Goal: Task Accomplishment & Management: Manage account settings

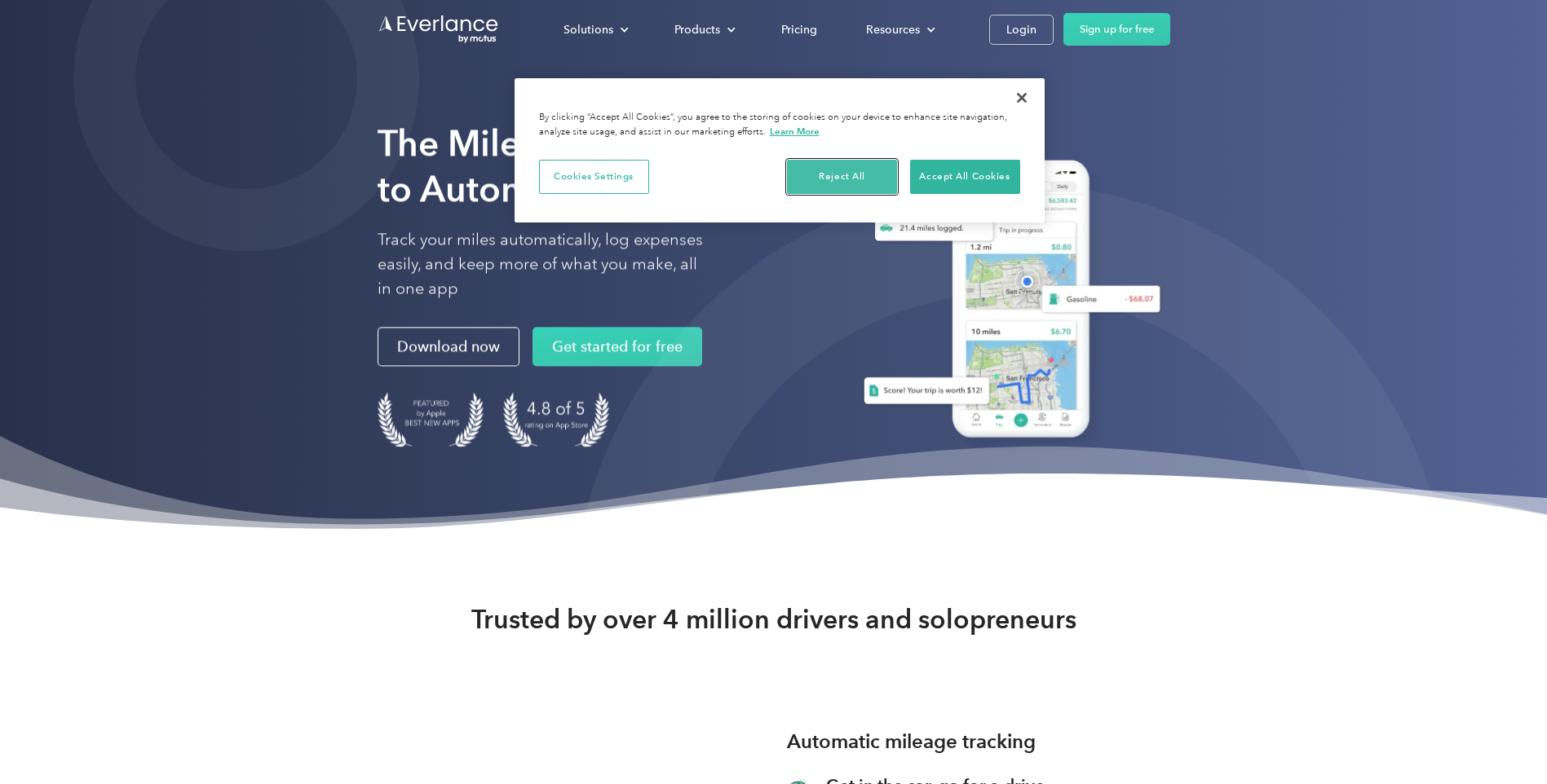
click at [822, 177] on button "Reject All" at bounding box center [842, 178] width 110 height 35
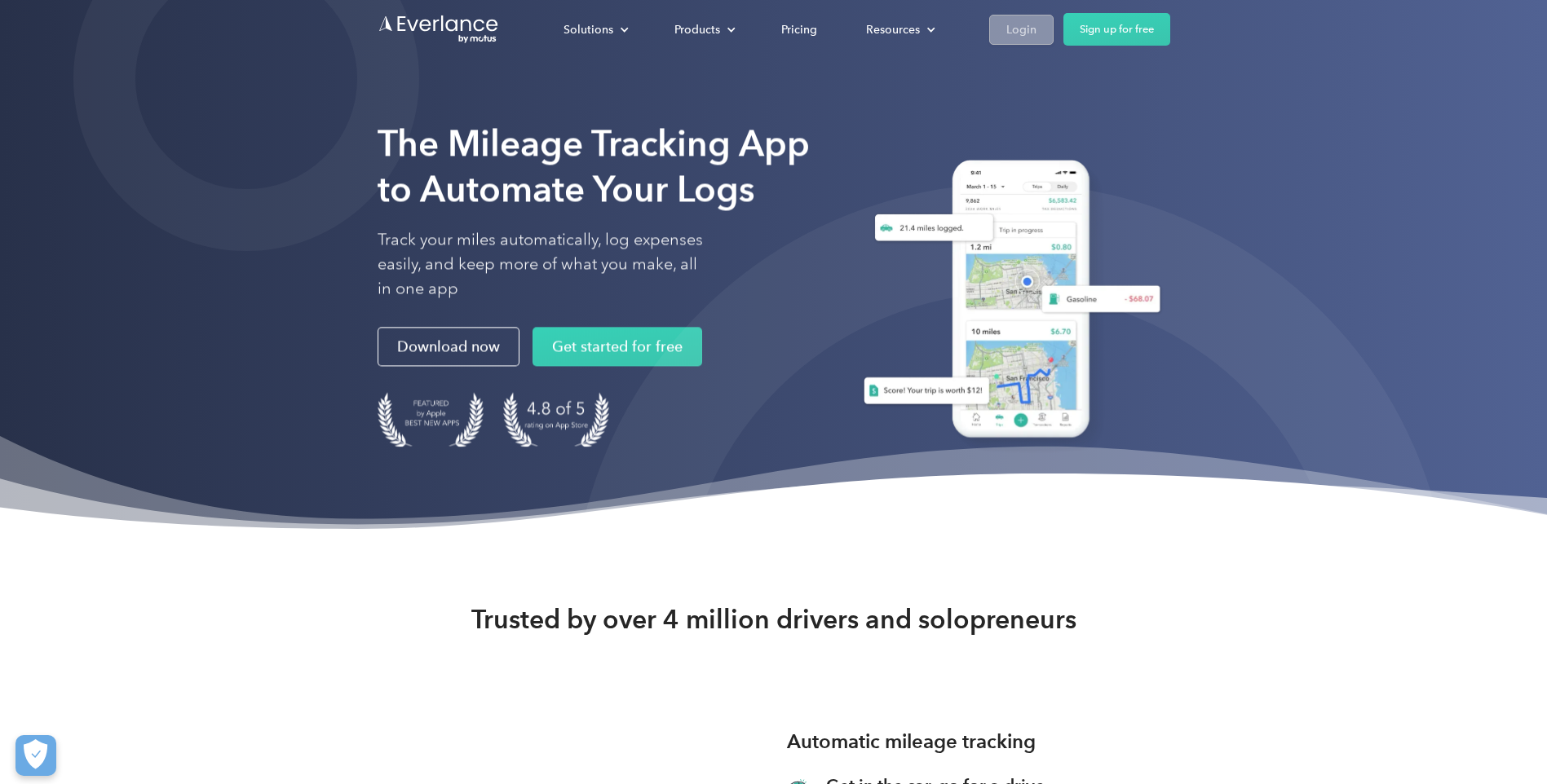
click at [1027, 24] on div "Login" at bounding box center [1021, 29] width 30 height 20
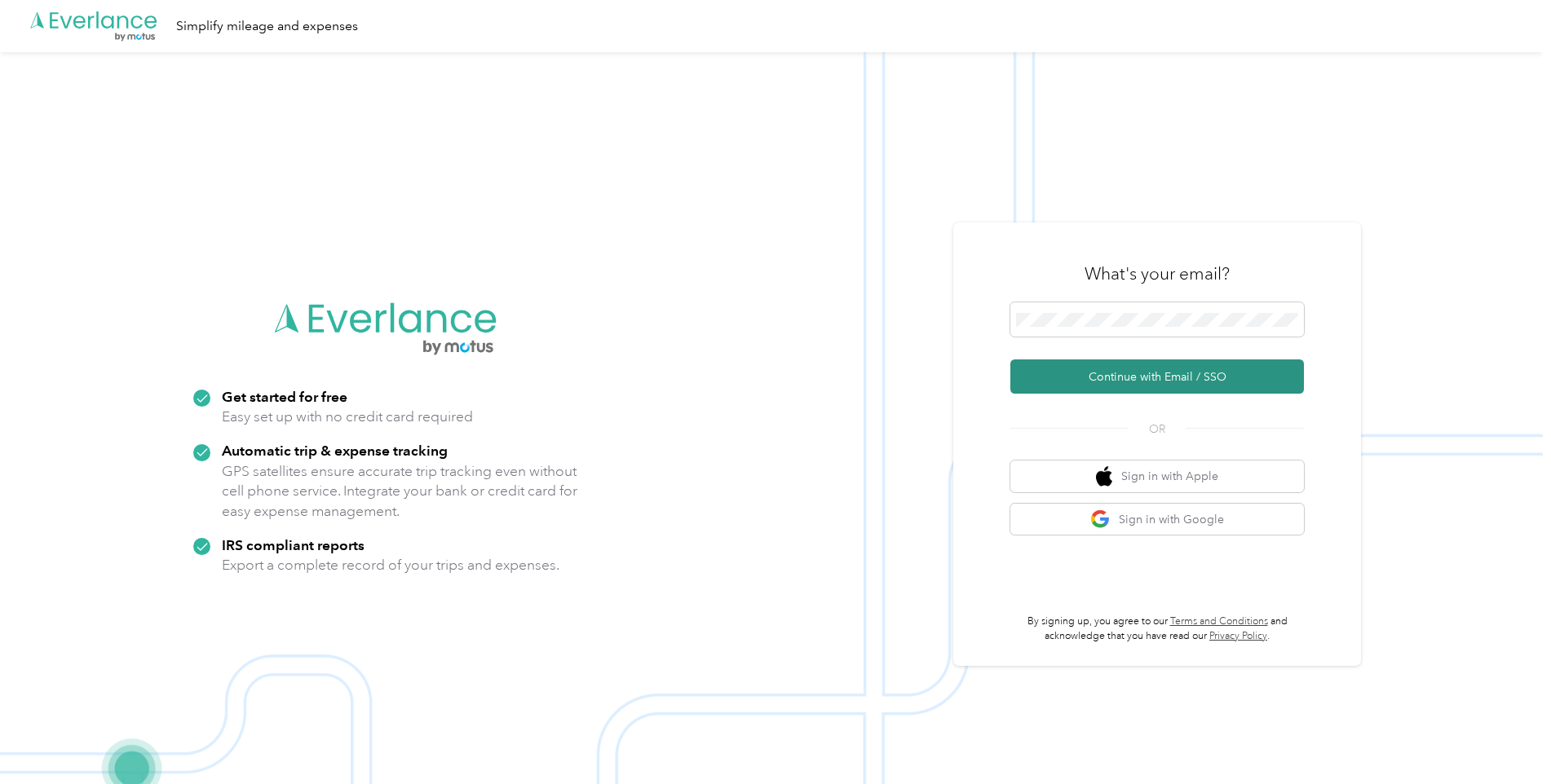
click at [1156, 378] on button "Continue with Email / SSO" at bounding box center [1157, 377] width 294 height 35
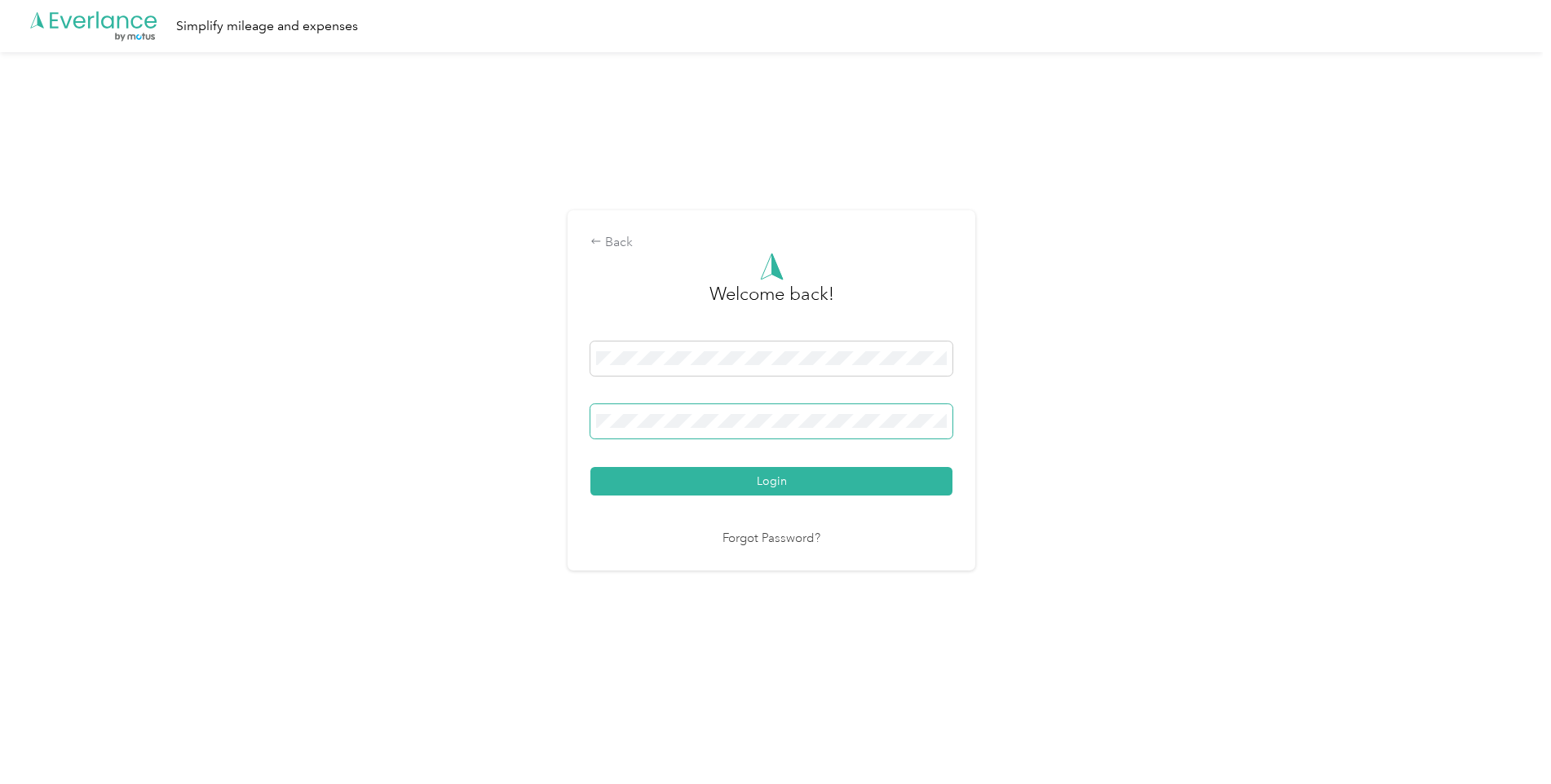
click at [740, 429] on span at bounding box center [771, 421] width 362 height 35
click at [781, 477] on button "Login" at bounding box center [771, 482] width 362 height 29
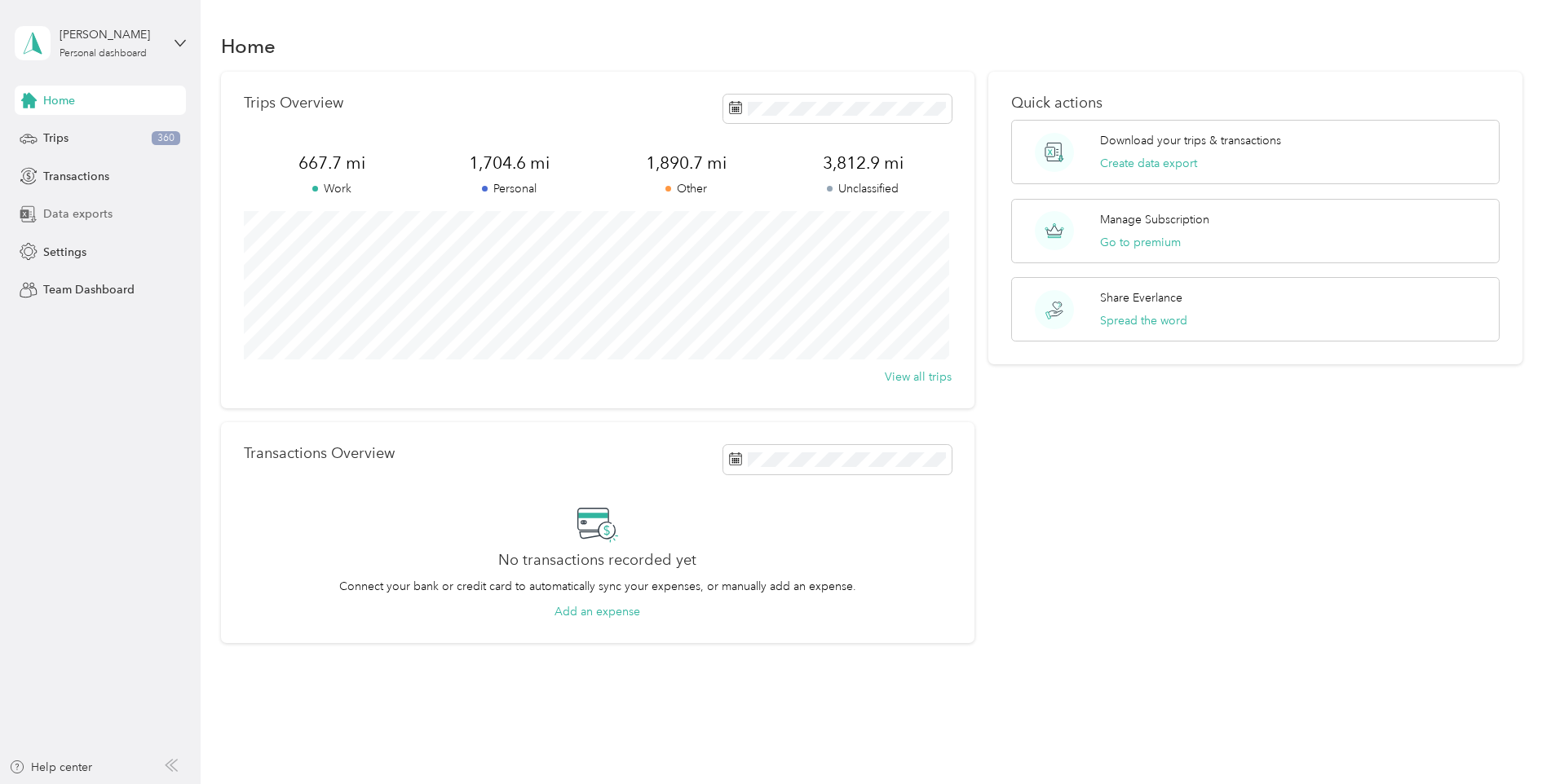
click at [63, 218] on span "Data exports" at bounding box center [78, 214] width 69 height 17
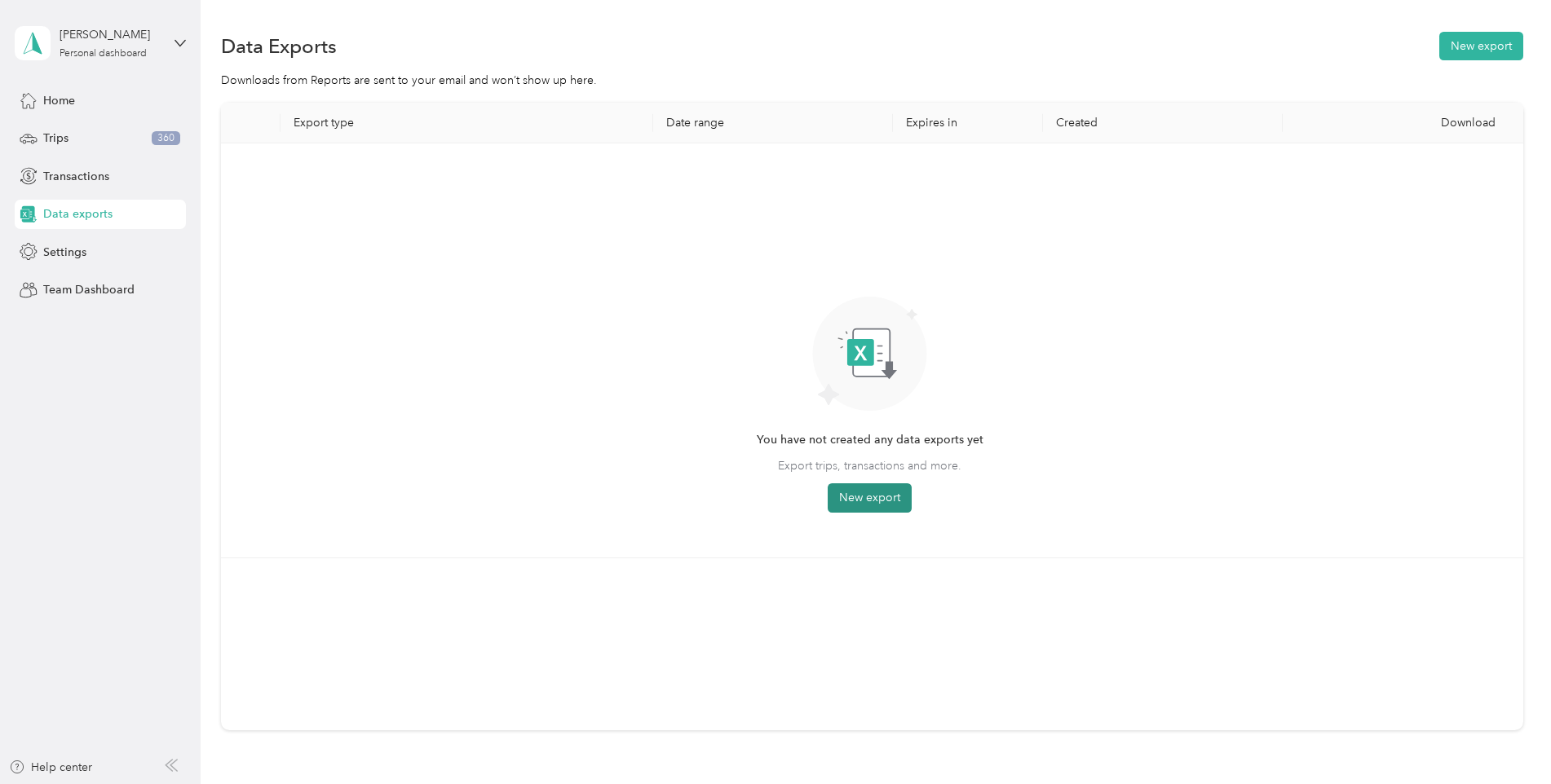
click at [885, 497] on button "New export" at bounding box center [871, 498] width 84 height 30
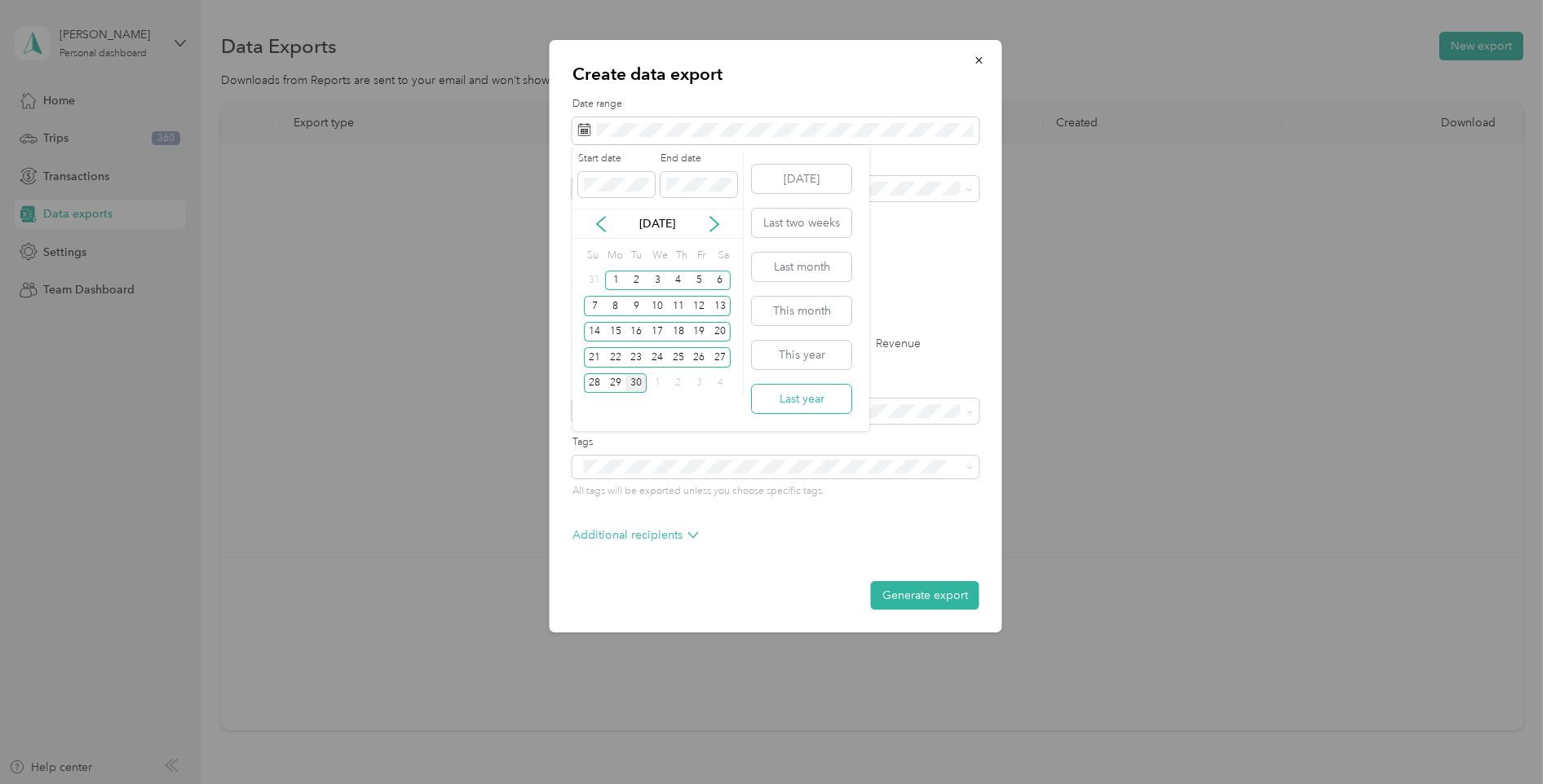
click at [806, 392] on button "Last year" at bounding box center [802, 399] width 100 height 29
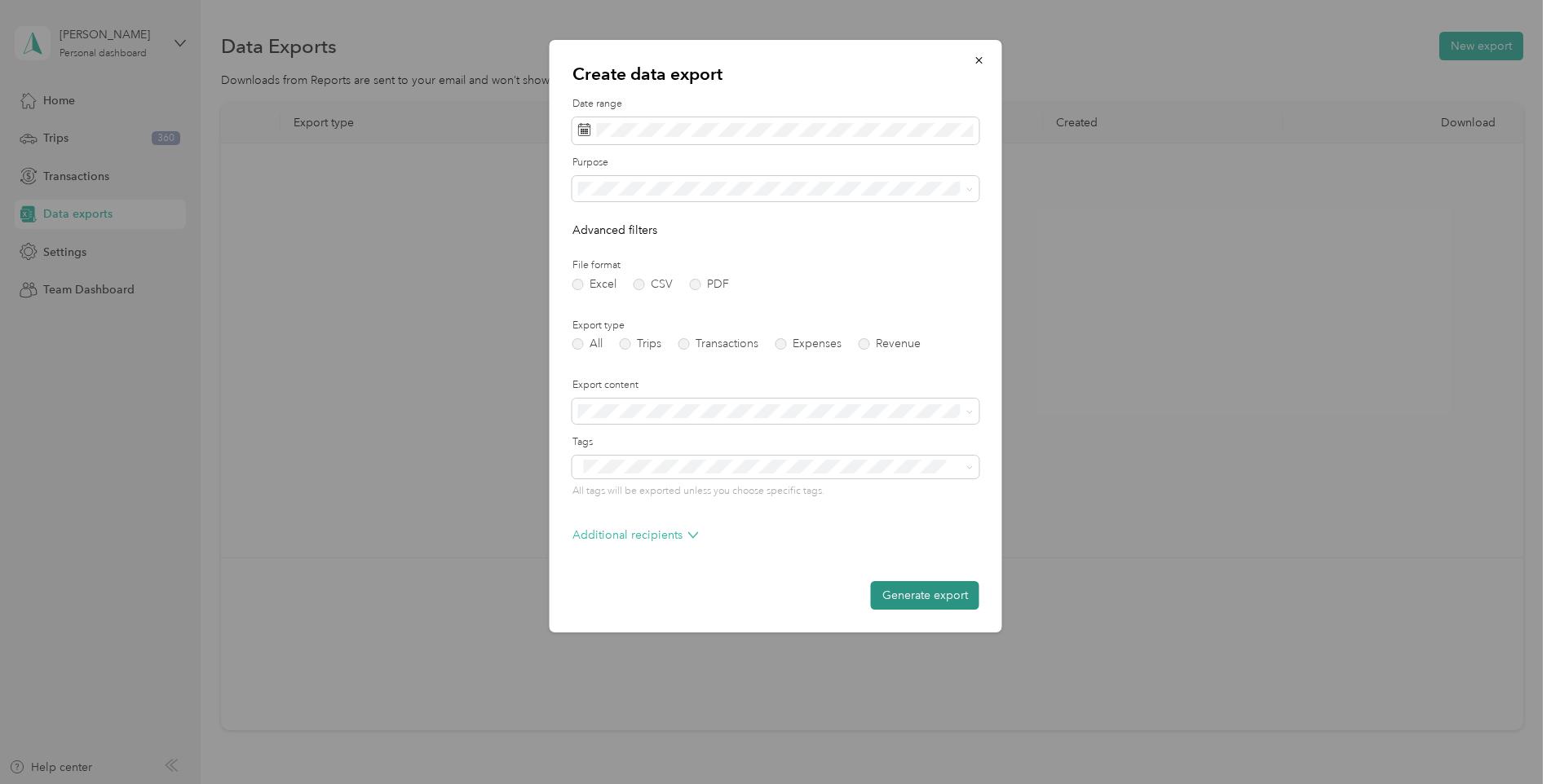
click at [931, 592] on button "Generate export" at bounding box center [925, 596] width 108 height 29
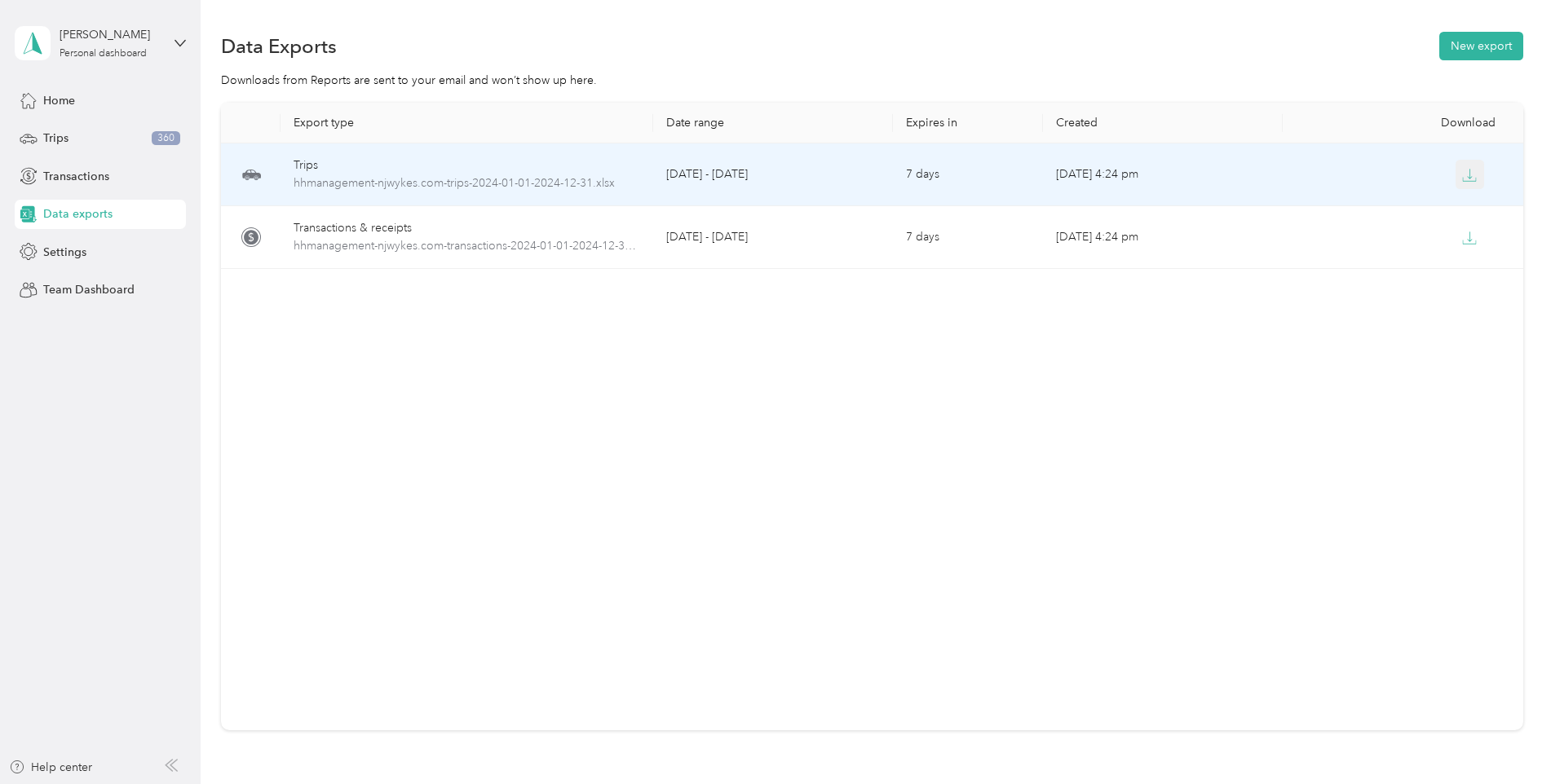
click at [1465, 178] on icon "button" at bounding box center [1469, 175] width 14 height 14
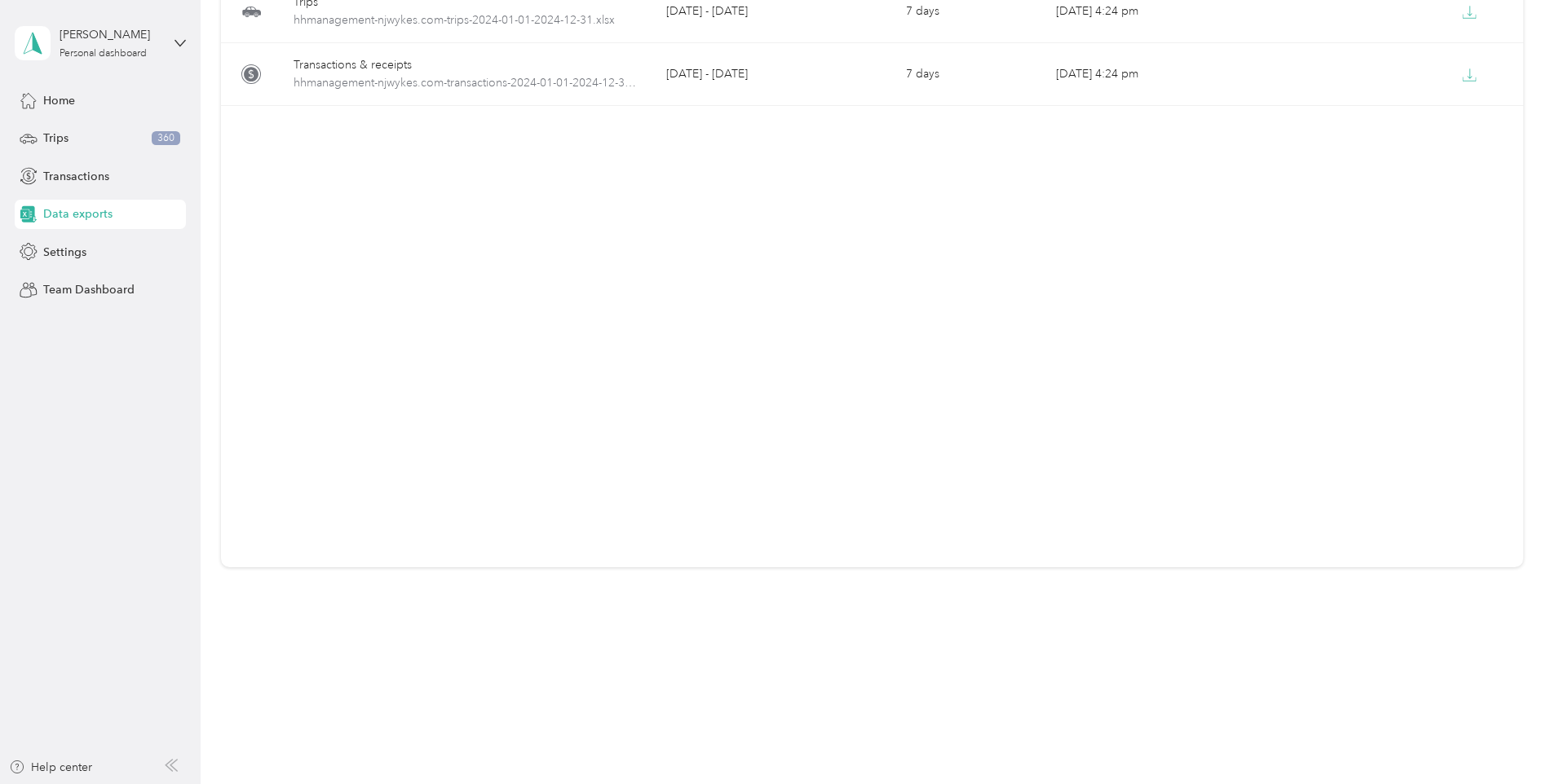
scroll to position [171, 0]
click at [756, 141] on div "Export type Date range Expires in Created Download Trips hhmanagement-njwykes.c…" at bounding box center [871, 246] width 1302 height 628
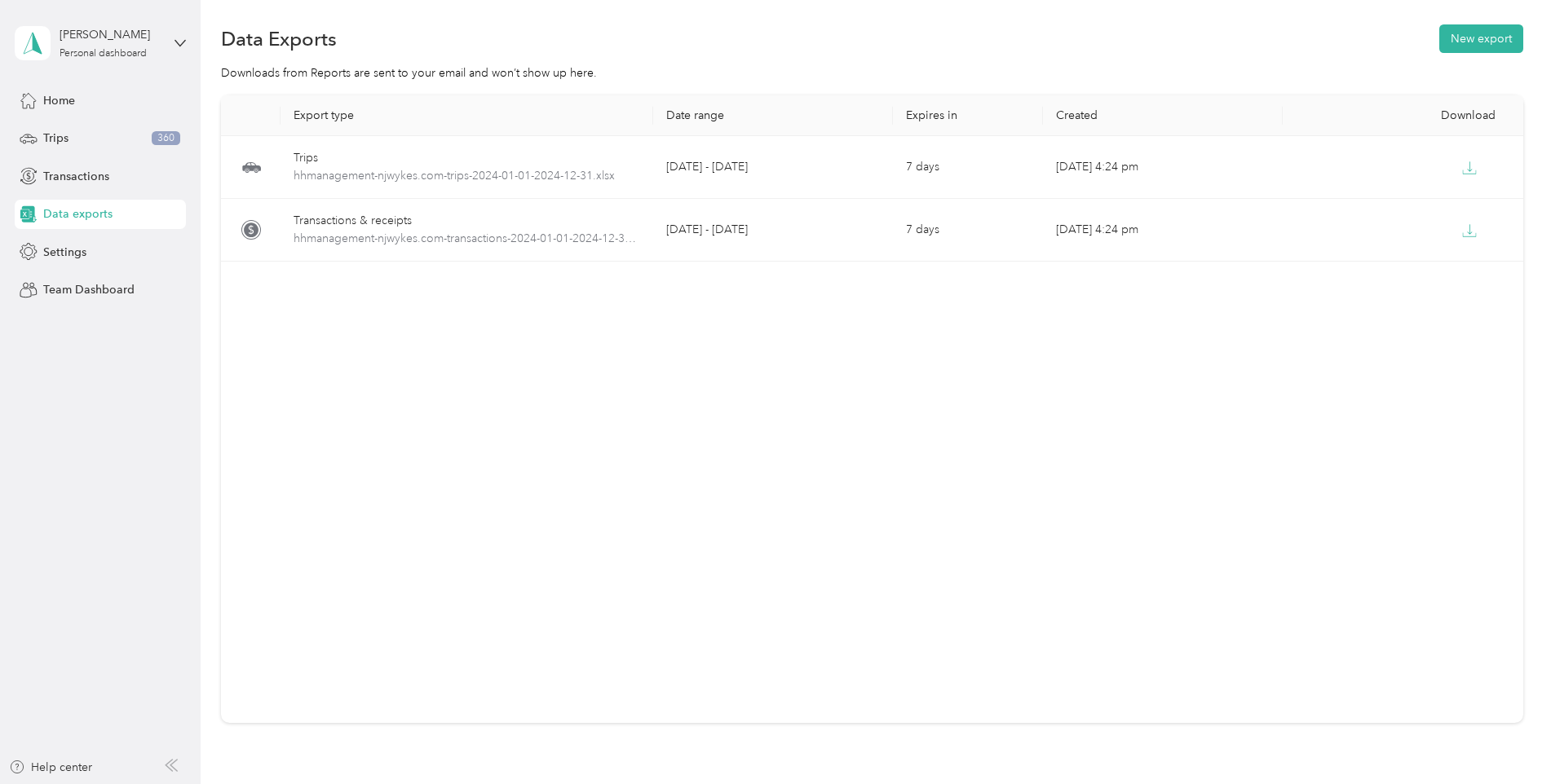
scroll to position [0, 0]
